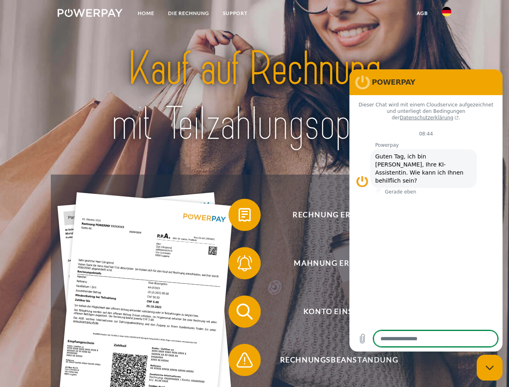
click at [90, 14] on img at bounding box center [90, 13] width 65 height 8
click at [446, 14] on img at bounding box center [446, 12] width 10 height 10
click at [422, 13] on link "agb" at bounding box center [421, 13] width 25 height 14
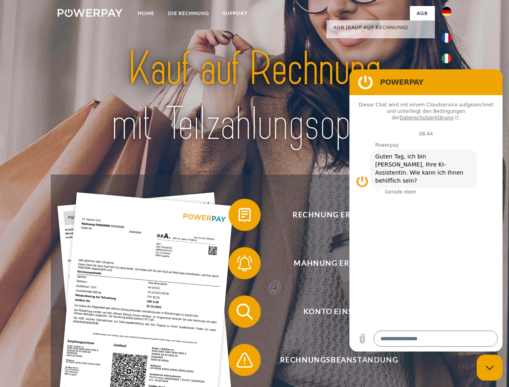
click at [238, 216] on span at bounding box center [232, 214] width 40 height 40
click at [238, 265] on span at bounding box center [232, 263] width 40 height 40
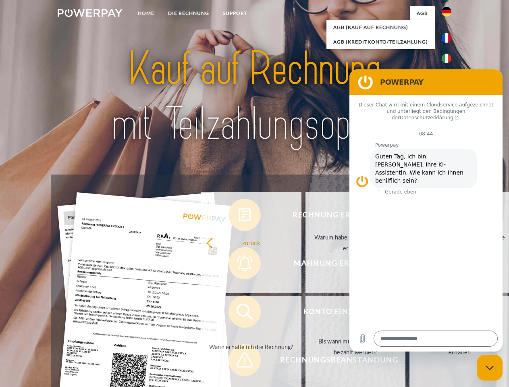
click at [305, 313] on link "Bis wann muss die Rechnung bezahlt werden?" at bounding box center [355, 346] width 100 height 101
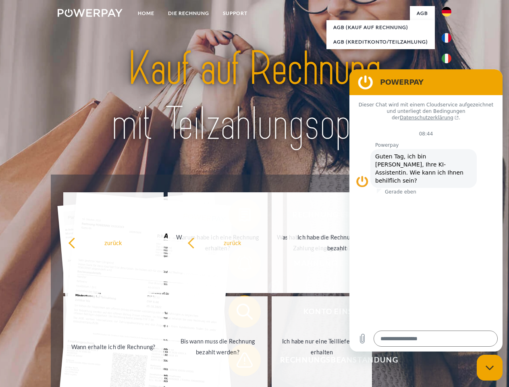
click at [238, 361] on span at bounding box center [232, 359] width 40 height 40
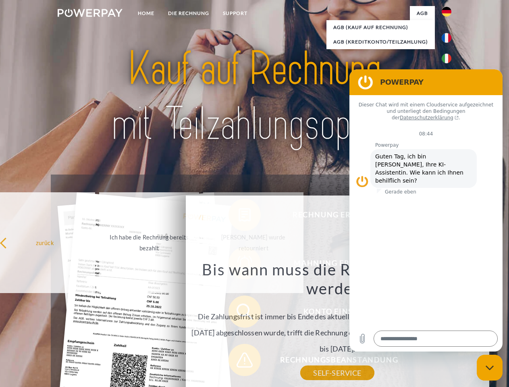
click at [489, 367] on icon "Messaging-Fenster schließen" at bounding box center [489, 367] width 8 height 5
type textarea "*"
